Goal: Task Accomplishment & Management: Use online tool/utility

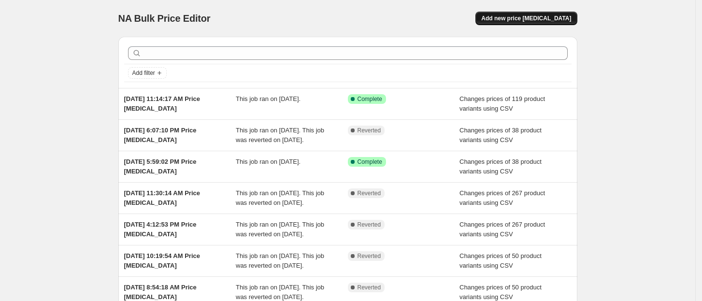
click at [520, 21] on span "Add new price change job" at bounding box center [526, 19] width 90 height 8
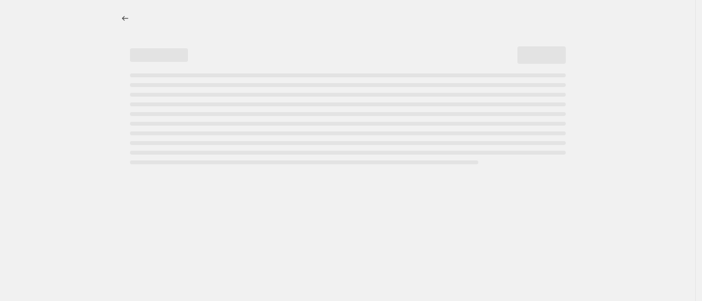
select select "percentage"
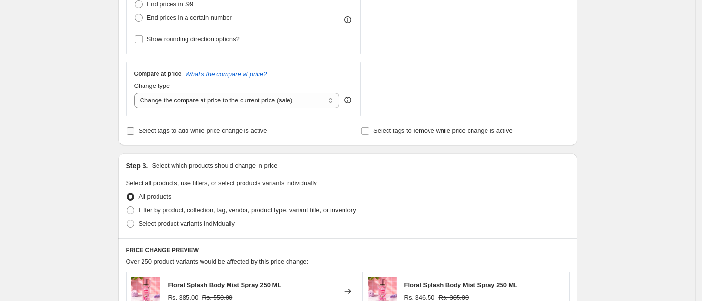
scroll to position [322, 0]
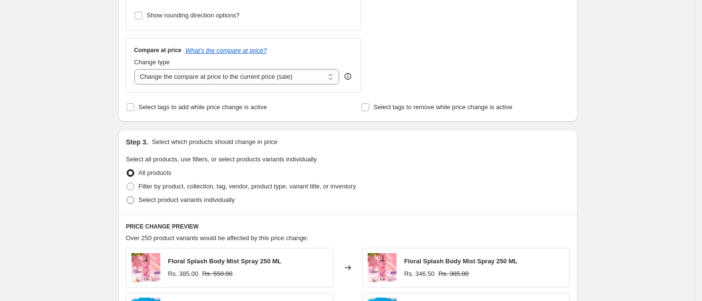
click at [209, 199] on span "Select product variants individually" at bounding box center [187, 199] width 96 height 7
click at [127, 197] on input "Select product variants individually" at bounding box center [127, 196] width 0 height 0
radio input "true"
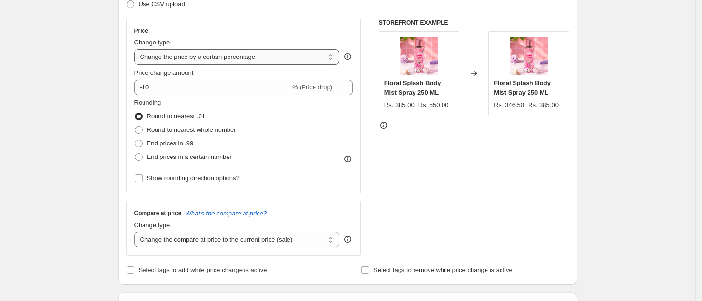
scroll to position [64, 0]
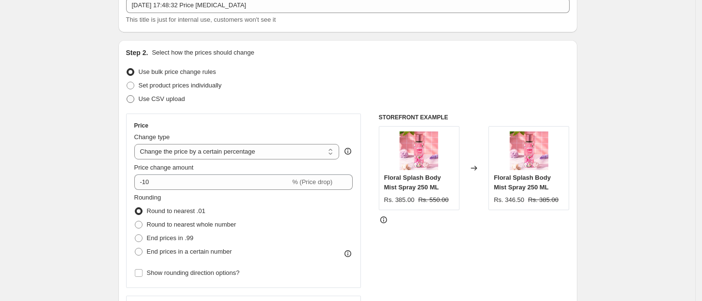
click at [181, 102] on span "Use CSV upload" at bounding box center [162, 98] width 46 height 7
click at [127, 96] on input "Use CSV upload" at bounding box center [127, 95] width 0 height 0
radio input "true"
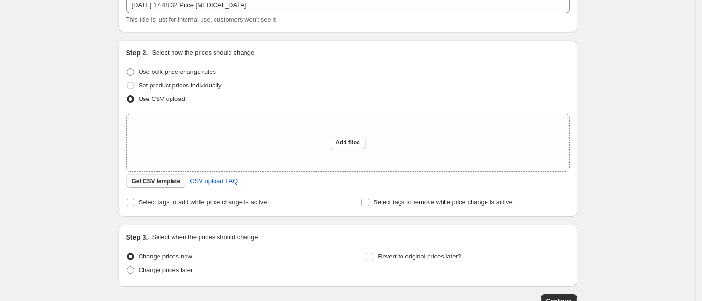
click at [155, 183] on span "Get CSV template" at bounding box center [156, 181] width 49 height 8
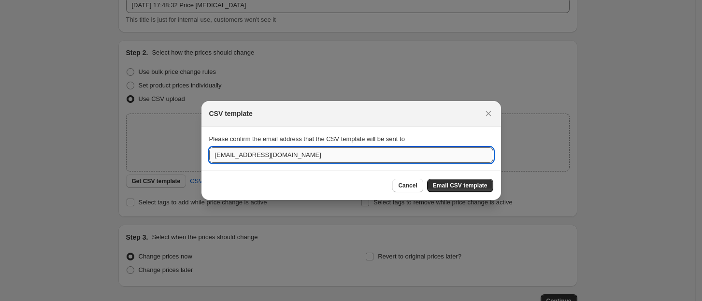
click at [225, 154] on input "info@bryanandcandy.com" at bounding box center [351, 154] width 284 height 15
type input "support@bryanandcandy.com"
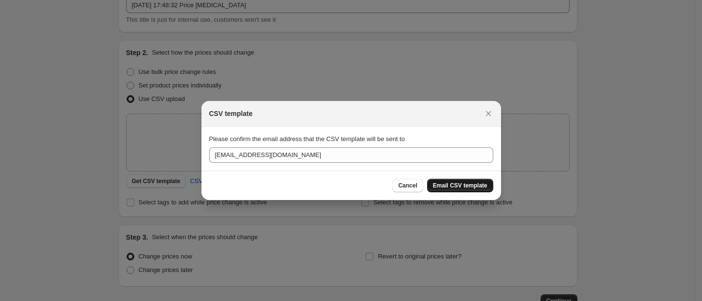
click at [438, 183] on span "Email CSV template" at bounding box center [460, 186] width 55 height 8
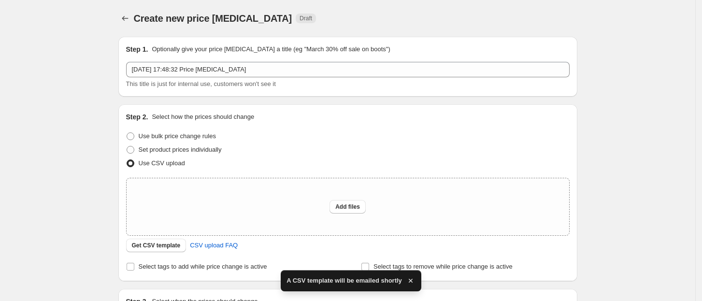
scroll to position [64, 0]
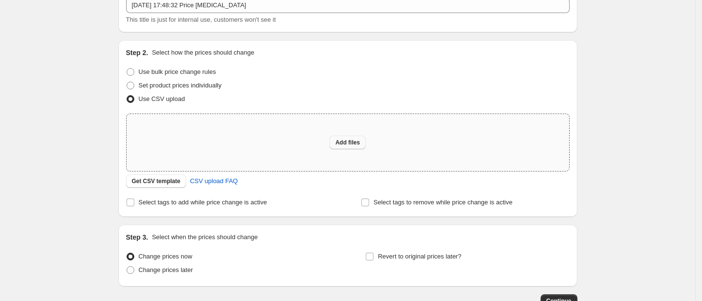
click at [344, 142] on span "Add files" at bounding box center [347, 143] width 25 height 8
type input "C:\fakepath\csv_template_user_8085-1.csv"
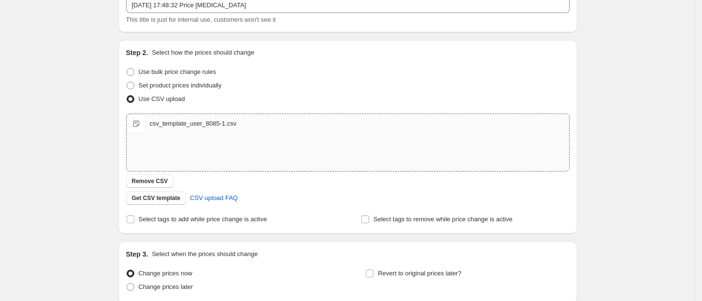
scroll to position [146, 0]
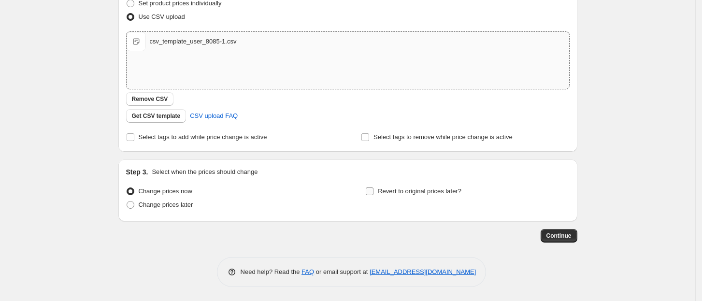
click at [374, 189] on input "Revert to original prices later?" at bounding box center [370, 192] width 8 height 8
checkbox input "true"
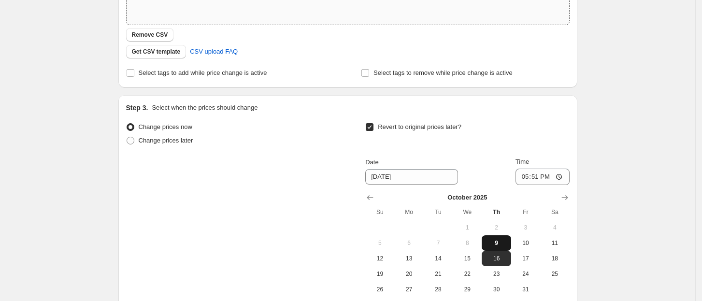
scroll to position [275, 0]
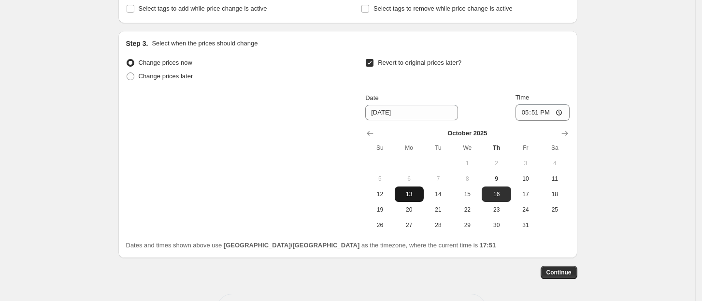
click at [417, 198] on button "13" at bounding box center [409, 194] width 29 height 15
type input "10/13/2025"
click at [540, 115] on input "17:51" at bounding box center [543, 112] width 54 height 16
click at [552, 111] on input "17:51" at bounding box center [543, 112] width 54 height 16
click at [563, 110] on input "17:51" at bounding box center [543, 112] width 54 height 16
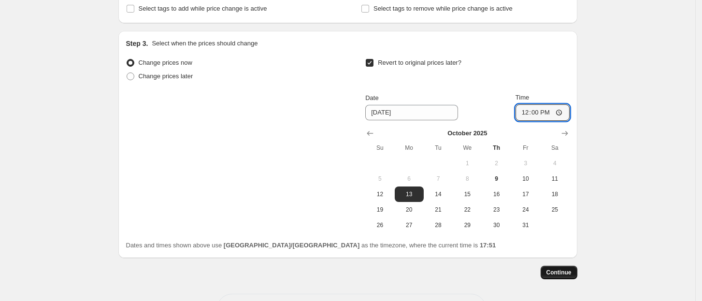
type input "12:00"
click at [576, 273] on button "Continue" at bounding box center [559, 273] width 37 height 14
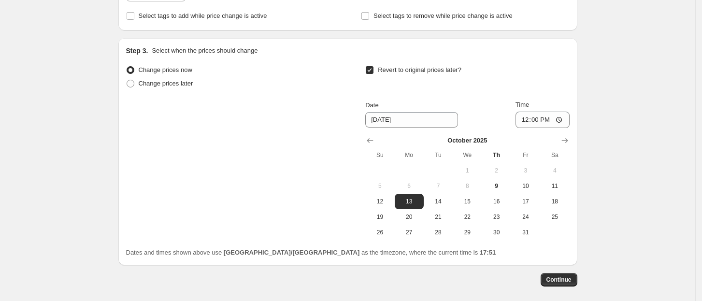
scroll to position [193, 0]
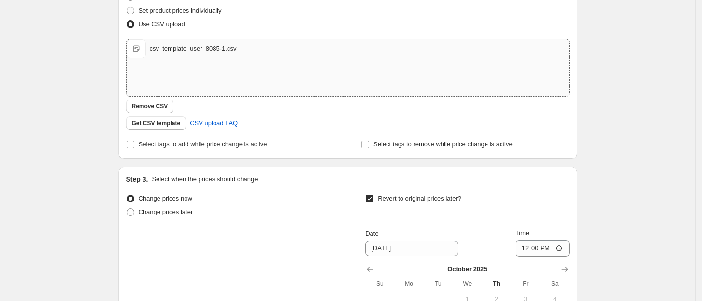
click at [378, 196] on label "Revert to original prices later?" at bounding box center [413, 199] width 96 height 14
click at [374, 196] on input "Revert to original prices later?" at bounding box center [370, 199] width 8 height 8
checkbox input "false"
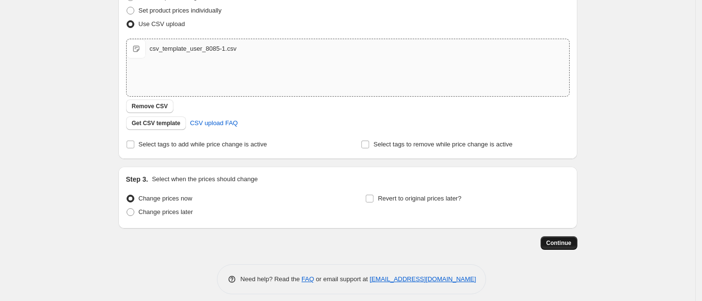
click at [552, 238] on button "Continue" at bounding box center [559, 243] width 37 height 14
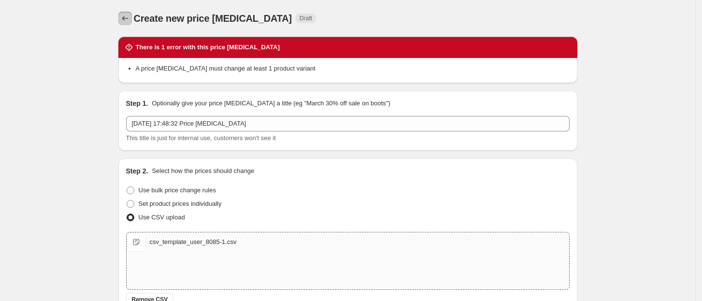
click at [130, 17] on icon "Price change jobs" at bounding box center [125, 19] width 10 height 10
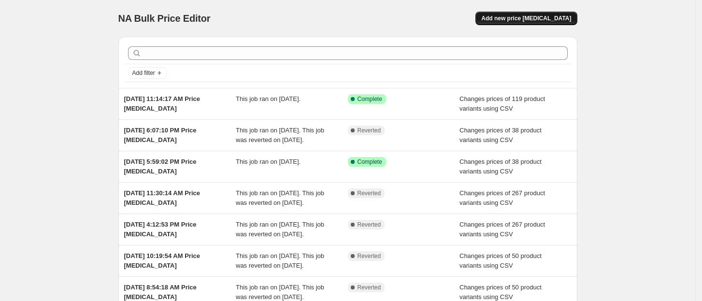
click at [527, 24] on button "Add new price change job" at bounding box center [527, 19] width 102 height 14
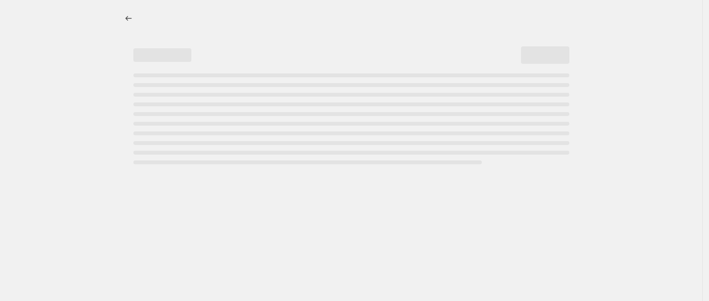
select select "percentage"
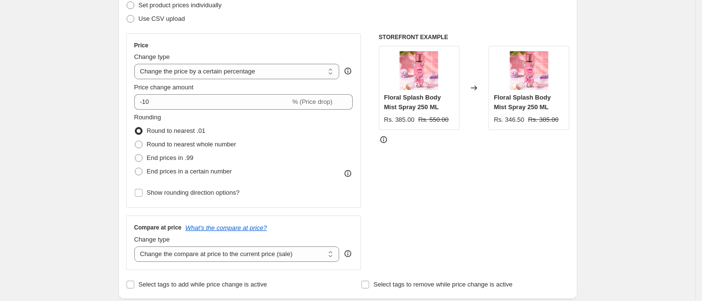
scroll to position [129, 0]
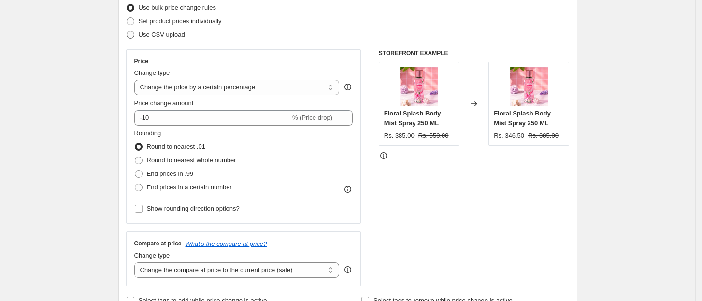
click at [173, 31] on span "Use CSV upload" at bounding box center [162, 34] width 46 height 7
click at [127, 31] on input "Use CSV upload" at bounding box center [127, 31] width 0 height 0
radio input "true"
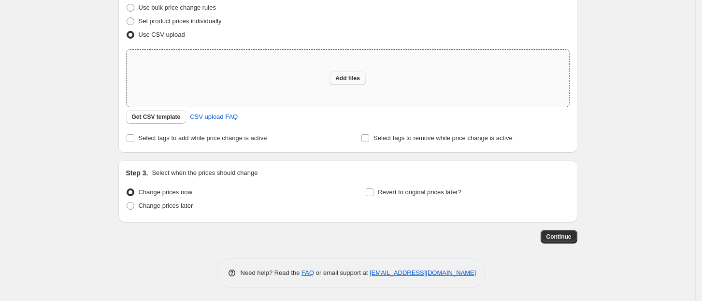
click at [361, 83] on button "Add files" at bounding box center [348, 79] width 36 height 14
type input "C:\fakepath\csv_template_user_8085-1.csv"
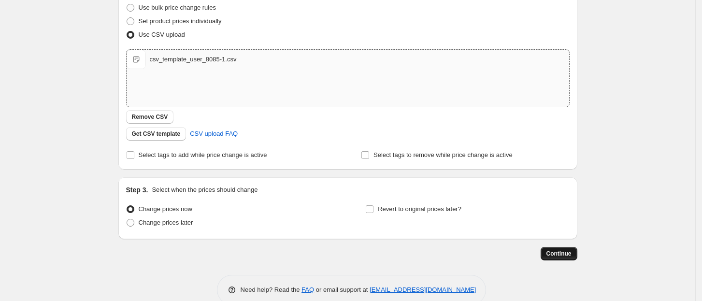
click at [551, 254] on span "Continue" at bounding box center [559, 254] width 25 height 8
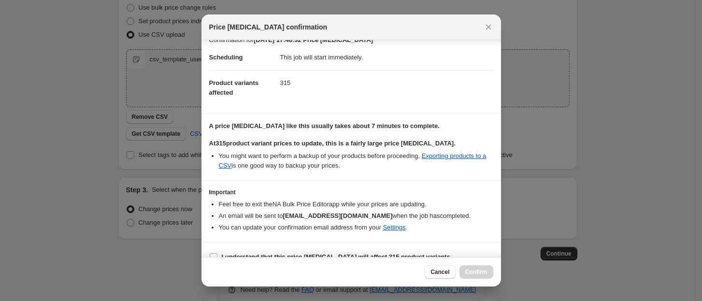
scroll to position [26, 0]
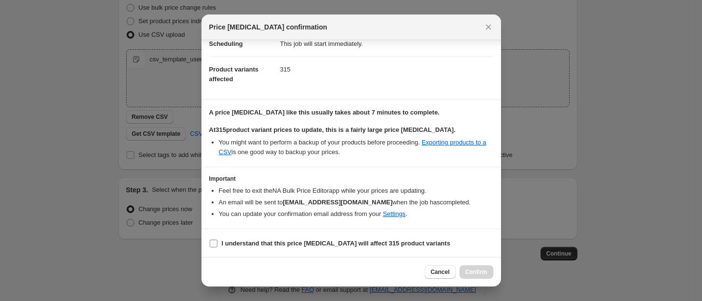
click at [215, 240] on input "I understand that this price change job will affect 315 product variants" at bounding box center [214, 244] width 8 height 8
checkbox input "true"
click at [487, 274] on span "Confirm" at bounding box center [476, 272] width 22 height 8
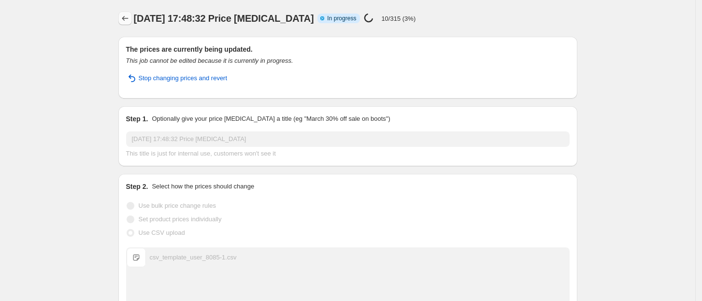
click at [129, 22] on icon "Price change jobs" at bounding box center [125, 19] width 10 height 10
